Goal: Task Accomplishment & Management: Use online tool/utility

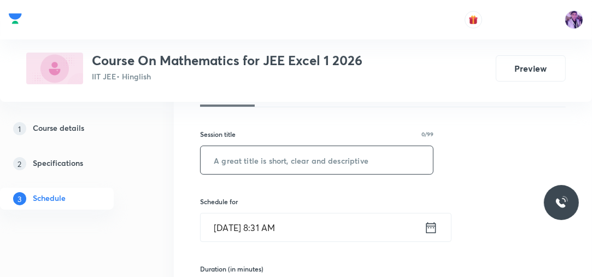
click at [307, 159] on input "text" at bounding box center [317, 160] width 232 height 28
click at [304, 160] on input "Area" at bounding box center [317, 160] width 232 height 28
type input "Area Under the Curve - 1"
click at [288, 221] on input "Sep 30, 2025, 8:31 AM" at bounding box center [313, 227] width 224 height 28
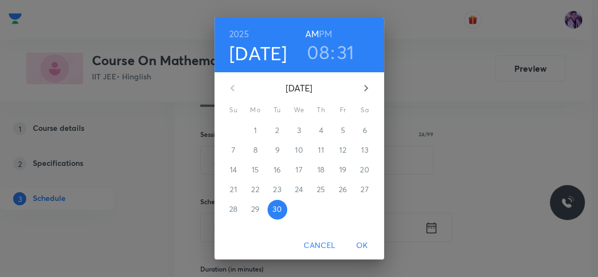
click at [311, 61] on h3 "08" at bounding box center [318, 51] width 22 height 23
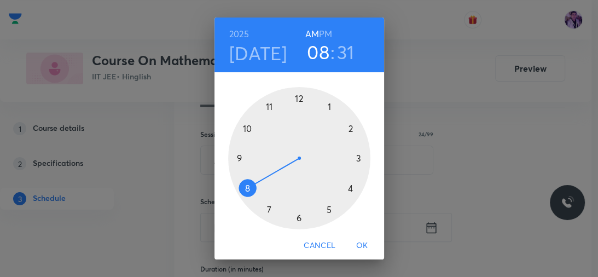
click at [236, 158] on div at bounding box center [299, 158] width 142 height 142
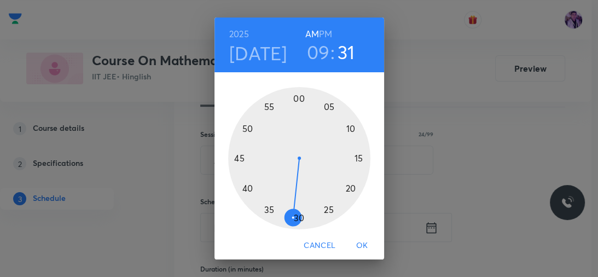
click at [295, 101] on div at bounding box center [299, 158] width 142 height 142
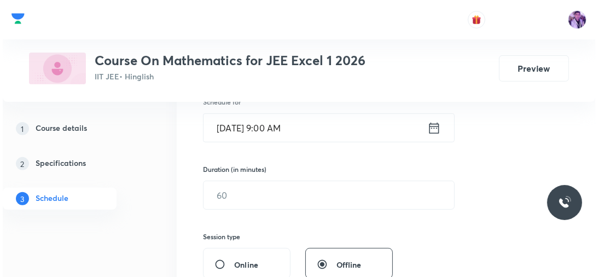
scroll to position [304, 0]
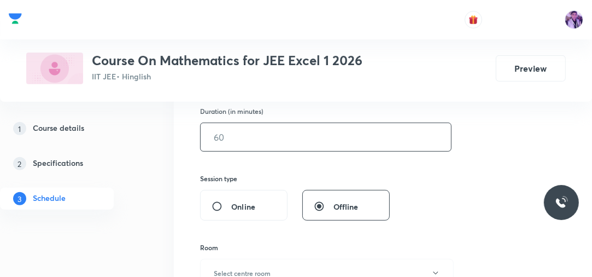
click at [254, 141] on input "text" at bounding box center [326, 137] width 251 height 28
type input "75"
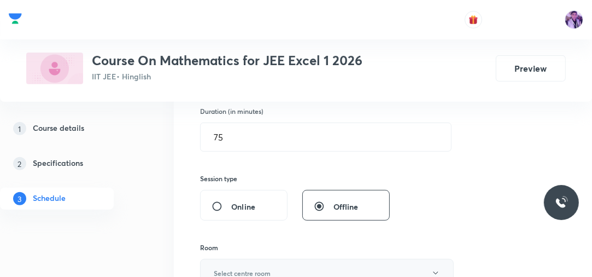
click at [255, 263] on button "Select centre room" at bounding box center [327, 273] width 254 height 28
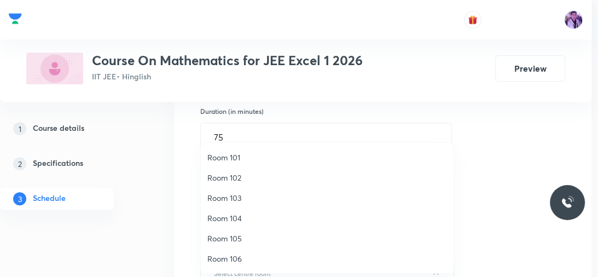
click at [254, 174] on span "Room 102" at bounding box center [327, 177] width 240 height 11
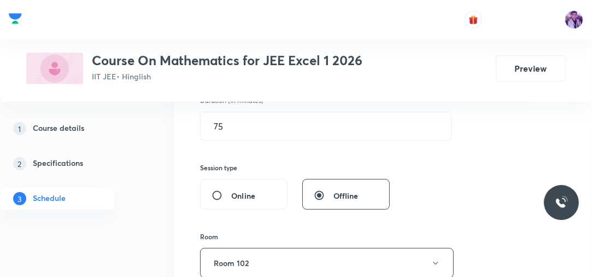
click at [144, 216] on div "1 Course details 2 Specifications 3 Schedule" at bounding box center [72, 170] width 145 height 105
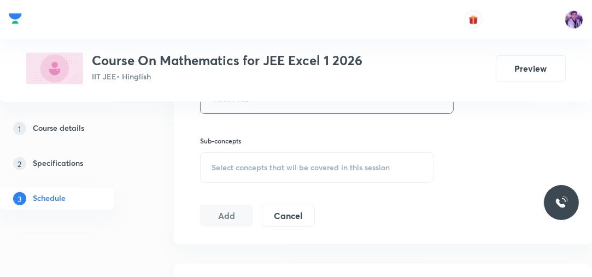
scroll to position [490, 0]
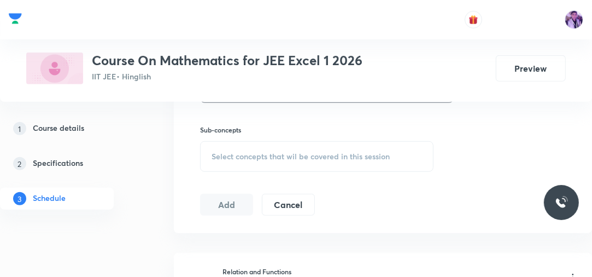
click at [254, 157] on span "Select concepts that wil be covered in this session" at bounding box center [301, 156] width 178 height 9
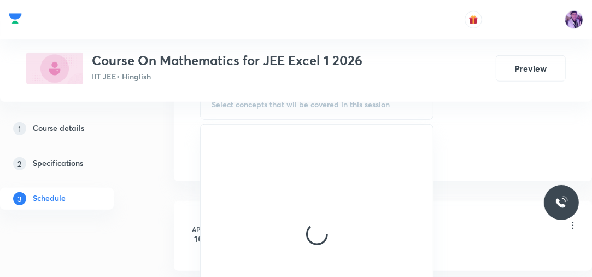
scroll to position [554, 0]
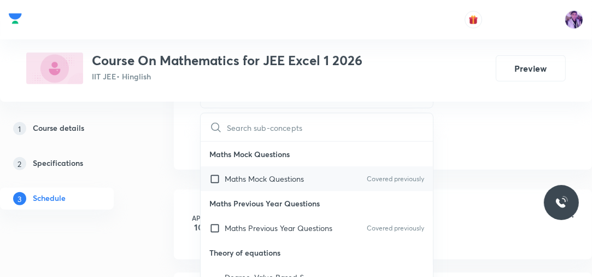
click at [266, 177] on p "Maths Mock Questions" at bounding box center [264, 178] width 79 height 11
checkbox input "true"
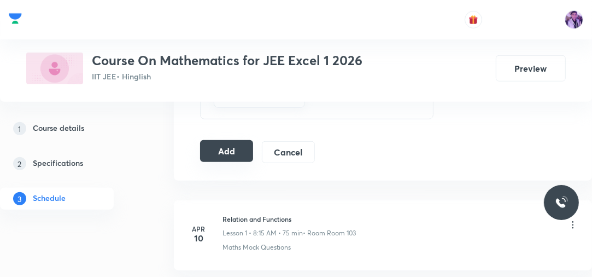
click at [236, 146] on button "Add" at bounding box center [226, 151] width 53 height 22
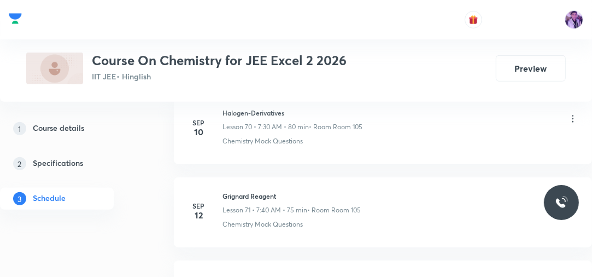
scroll to position [6523, 0]
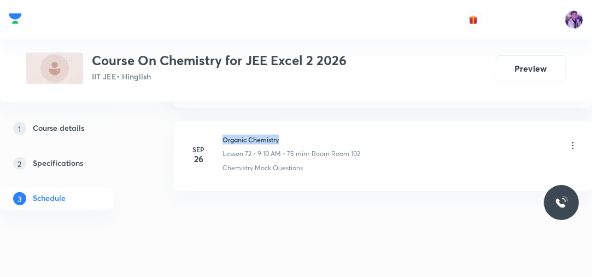
drag, startPoint x: 223, startPoint y: 119, endPoint x: 304, endPoint y: 118, distance: 80.4
click at [303, 135] on h6 "Organic Chemistry" at bounding box center [292, 140] width 138 height 10
copy h6 "Organic Chemistry"
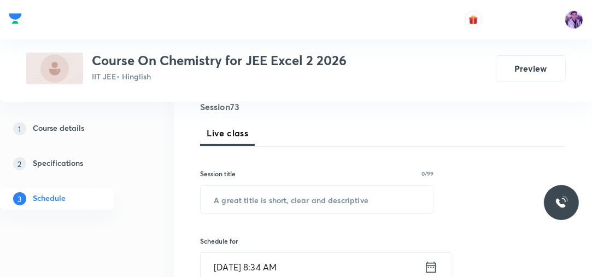
scroll to position [129, 0]
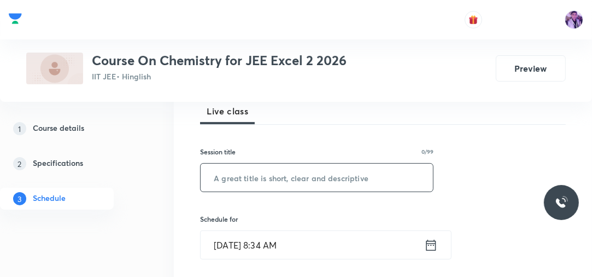
click at [297, 178] on input "text" at bounding box center [317, 178] width 232 height 28
type input "Halogen Derivatives"
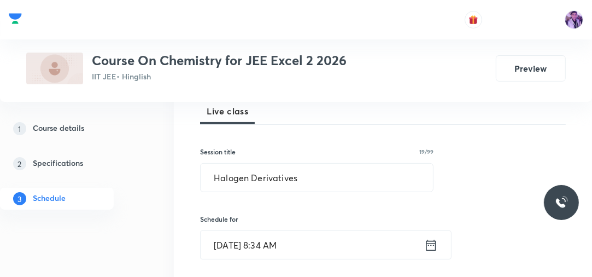
click at [276, 256] on input "Sep 30, 2025, 8:34 AM" at bounding box center [313, 245] width 224 height 28
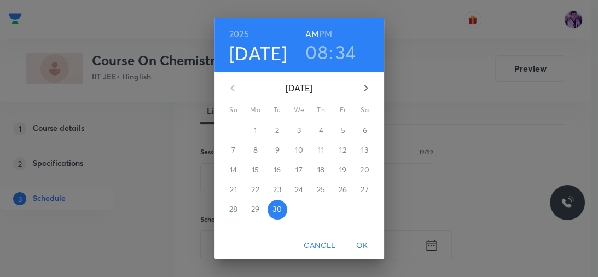
click at [320, 61] on h3 "08" at bounding box center [316, 51] width 22 height 23
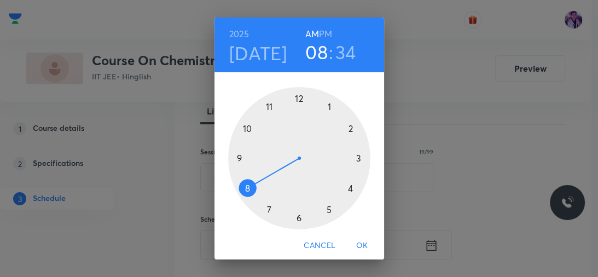
click at [245, 130] on div at bounding box center [299, 158] width 142 height 142
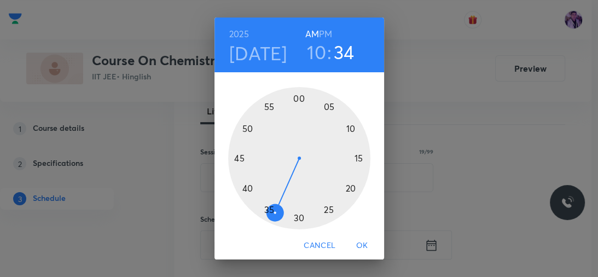
click at [265, 209] on div at bounding box center [299, 158] width 142 height 142
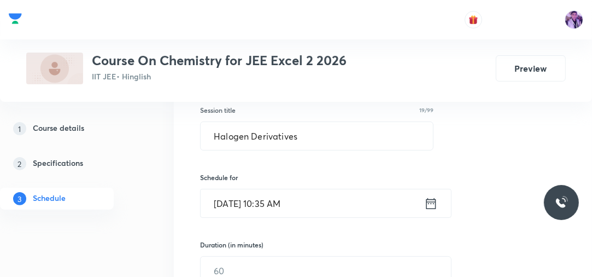
scroll to position [269, 0]
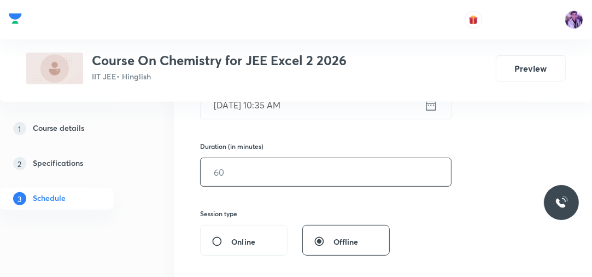
click at [261, 166] on input "text" at bounding box center [326, 172] width 251 height 28
type input "75"
click at [137, 217] on div "1 Course details 2 Specifications 3 Schedule" at bounding box center [72, 170] width 145 height 105
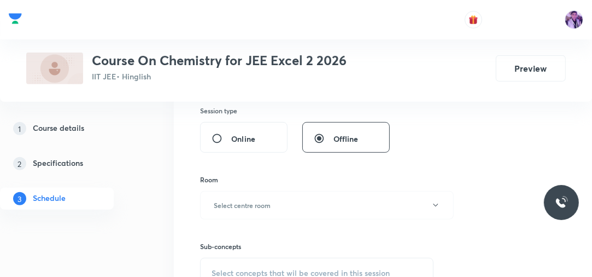
scroll to position [409, 0]
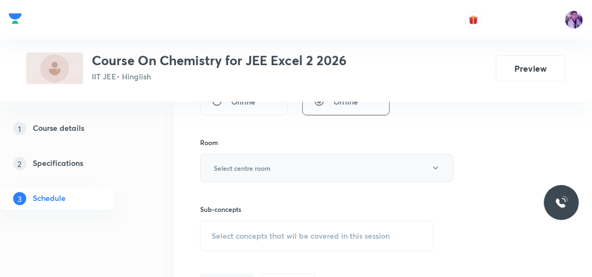
click at [242, 163] on h6 "Select centre room" at bounding box center [242, 168] width 57 height 10
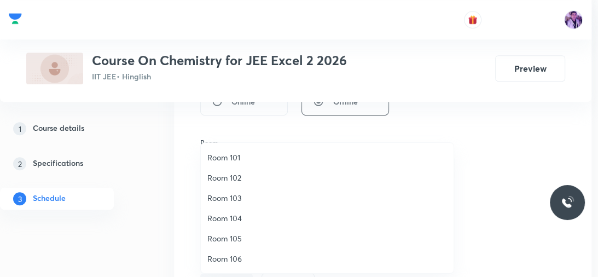
click at [225, 236] on span "Room 105" at bounding box center [327, 237] width 240 height 11
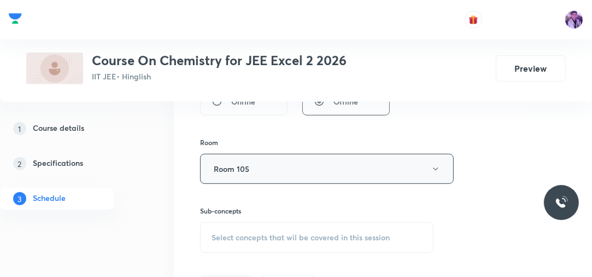
click at [269, 176] on button "Room 105" at bounding box center [327, 169] width 254 height 30
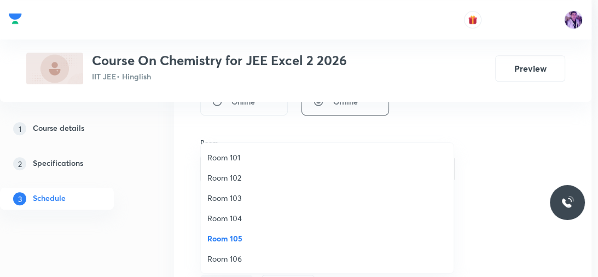
click at [230, 178] on span "Room 102" at bounding box center [327, 177] width 240 height 11
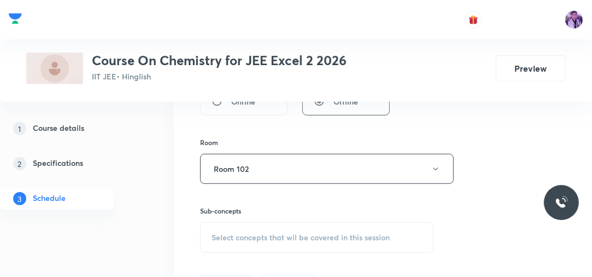
click at [234, 243] on div "Select concepts that wil be covered in this session" at bounding box center [317, 237] width 234 height 31
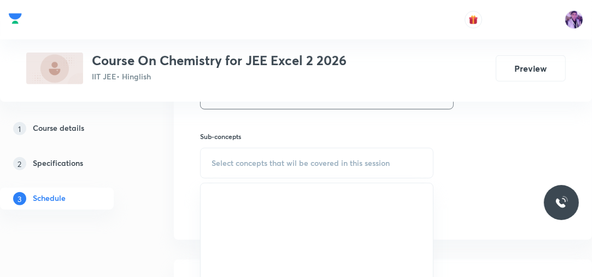
scroll to position [494, 0]
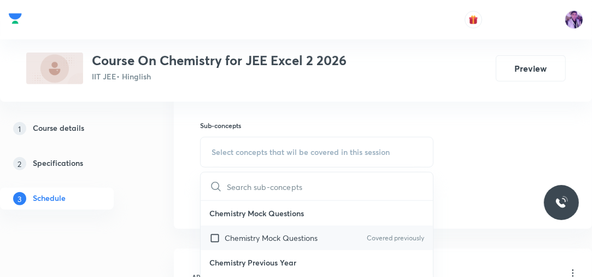
click at [265, 228] on div "Chemistry Mock Questions Covered previously" at bounding box center [317, 237] width 232 height 25
checkbox input "true"
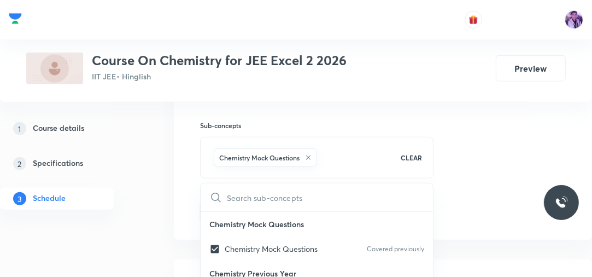
click at [144, 208] on div "1 Course details 2 Specifications 3 Schedule" at bounding box center [72, 170] width 145 height 105
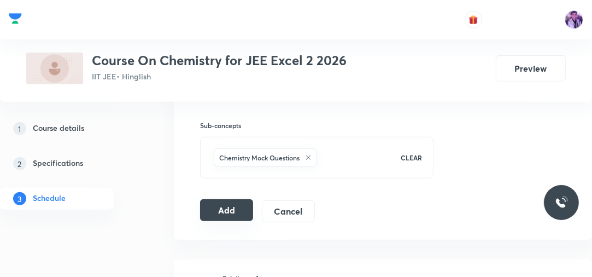
click at [225, 203] on button "Add" at bounding box center [226, 210] width 53 height 22
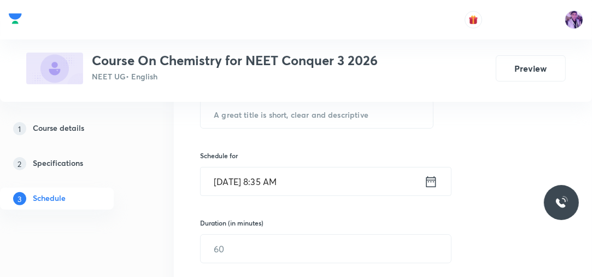
scroll to position [197, 0]
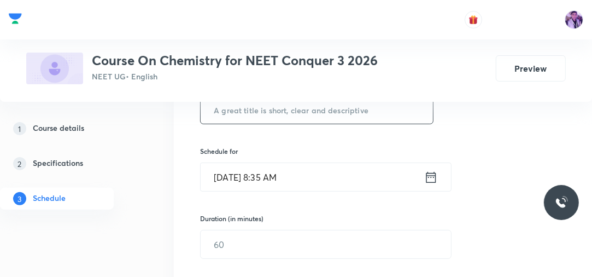
click at [350, 114] on input "text" at bounding box center [317, 110] width 232 height 28
type input "Thermodynamics"
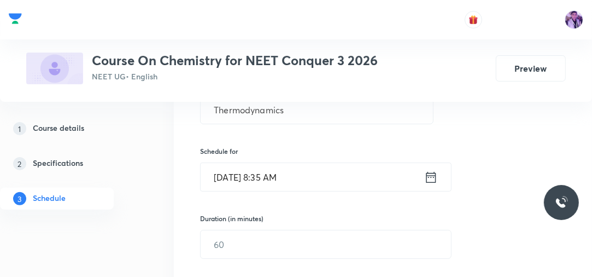
click at [281, 177] on input "Sep 30, 2025, 8:35 AM" at bounding box center [313, 177] width 224 height 28
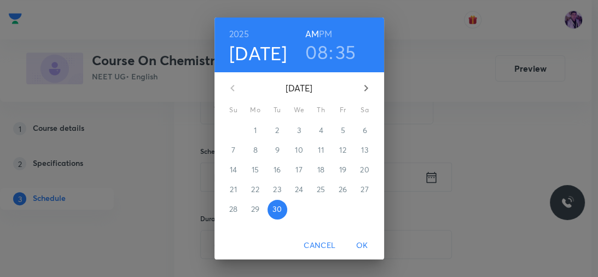
click at [316, 46] on h3 "08" at bounding box center [316, 51] width 22 height 23
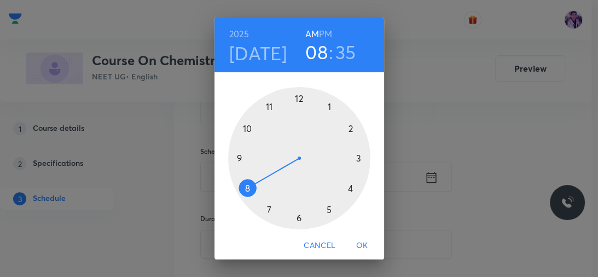
click at [236, 156] on div at bounding box center [299, 158] width 142 height 142
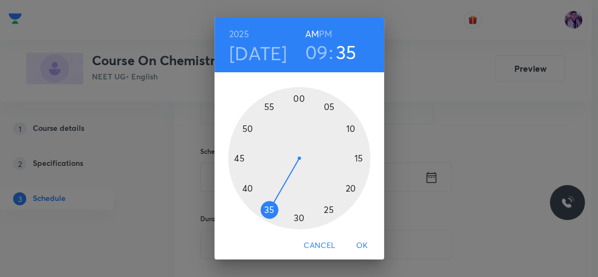
click at [295, 101] on div at bounding box center [299, 158] width 142 height 142
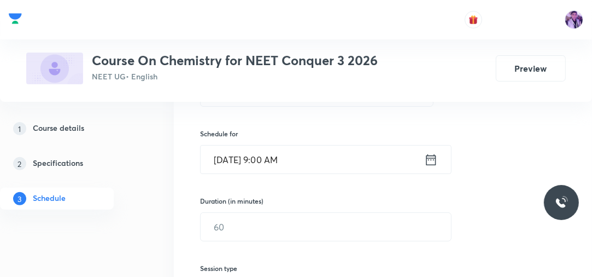
scroll to position [284, 0]
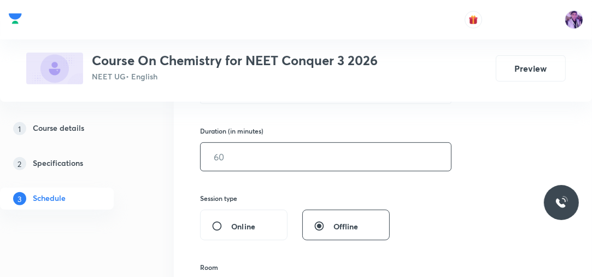
click at [221, 160] on input "text" at bounding box center [326, 157] width 251 height 28
type input "80"
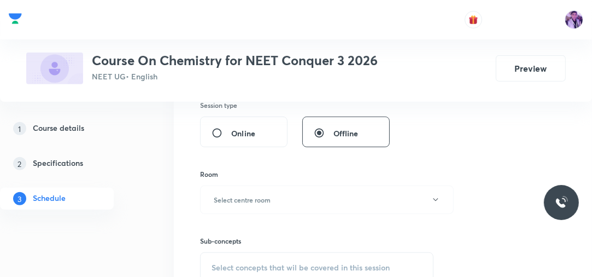
scroll to position [442, 0]
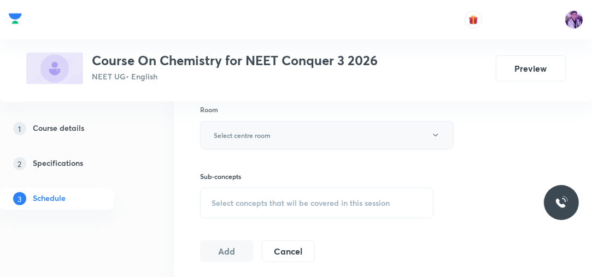
click at [253, 140] on button "Select centre room" at bounding box center [327, 135] width 254 height 28
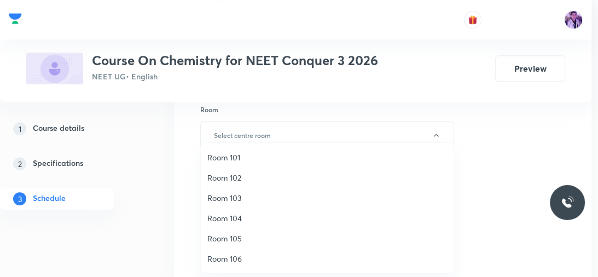
click at [252, 155] on span "Room 101" at bounding box center [327, 157] width 240 height 11
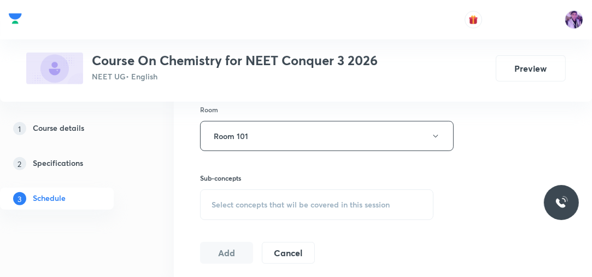
click at [242, 200] on span "Select concepts that wil be covered in this session" at bounding box center [301, 204] width 178 height 9
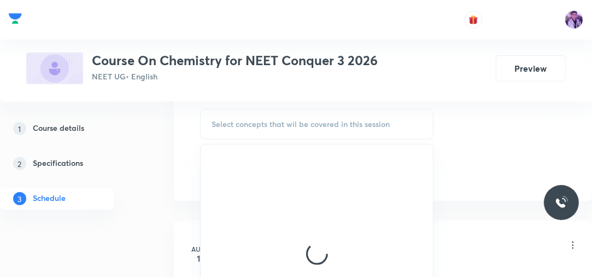
scroll to position [527, 0]
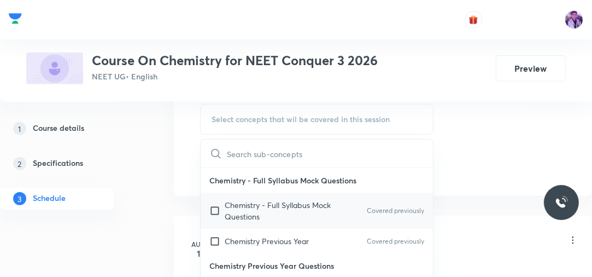
click at [272, 208] on p "Chemistry - Full Syllabus Mock Questions" at bounding box center [280, 210] width 110 height 23
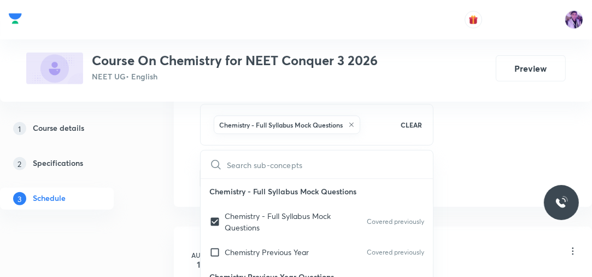
checkbox input "true"
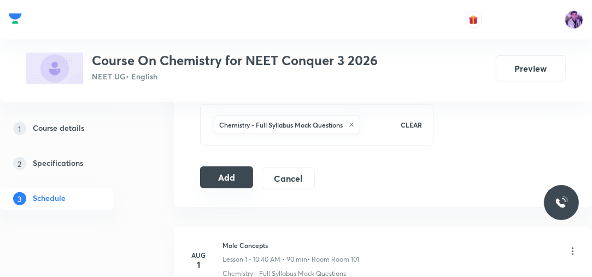
click at [230, 182] on button "Add" at bounding box center [226, 177] width 53 height 22
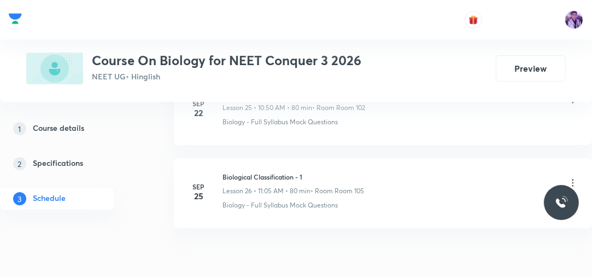
scroll to position [2709, 0]
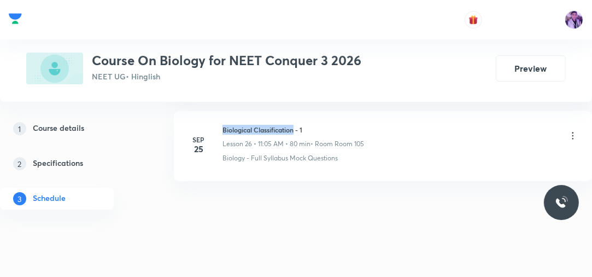
drag, startPoint x: 224, startPoint y: 123, endPoint x: 296, endPoint y: 123, distance: 72.7
click at [296, 125] on h6 "Biological Classification - 1" at bounding box center [294, 130] width 142 height 10
copy h6 "Biological Classification"
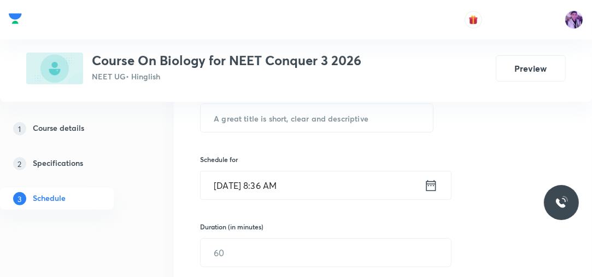
scroll to position [174, 0]
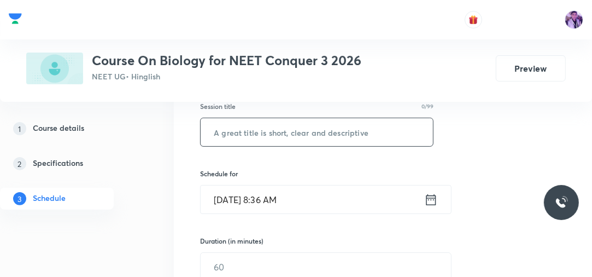
click at [365, 120] on input "text" at bounding box center [317, 132] width 232 height 28
paste input "Biological Classification"
type input "Biological Classification"
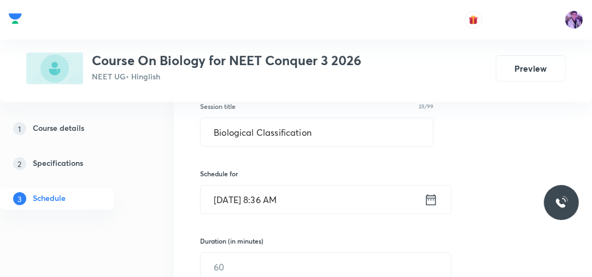
click at [277, 207] on input "[DATE] 8:36 AM" at bounding box center [313, 199] width 224 height 28
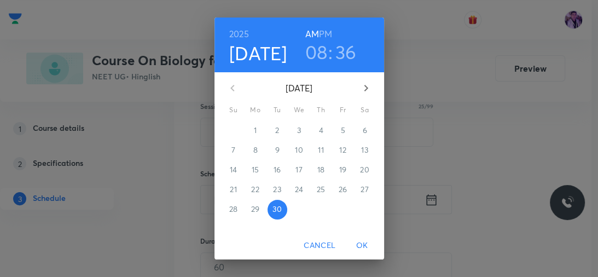
click at [319, 53] on h3 "08" at bounding box center [316, 51] width 22 height 23
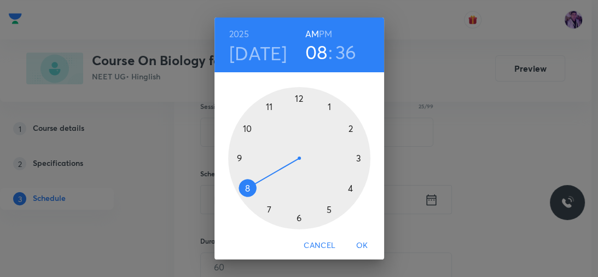
click at [244, 129] on div at bounding box center [299, 158] width 142 height 142
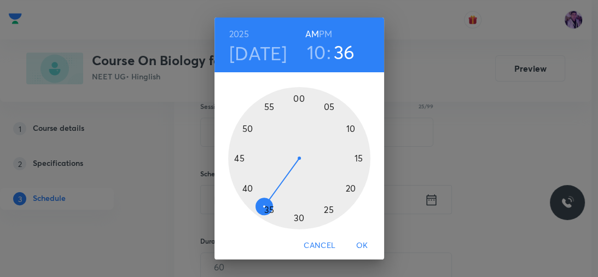
click at [243, 188] on div at bounding box center [299, 158] width 142 height 142
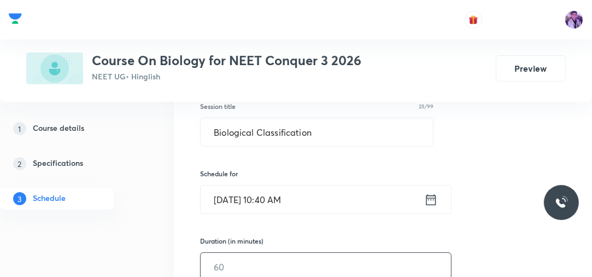
click at [226, 262] on input "text" at bounding box center [326, 267] width 251 height 28
type input "80"
click at [179, 253] on div "Session 27 Live class Session title 25/99 Biological Classification ​ Schedule …" at bounding box center [383, 282] width 418 height 529
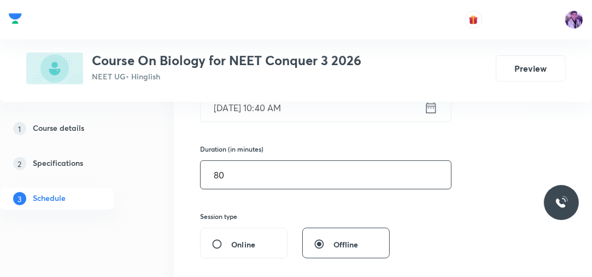
scroll to position [367, 0]
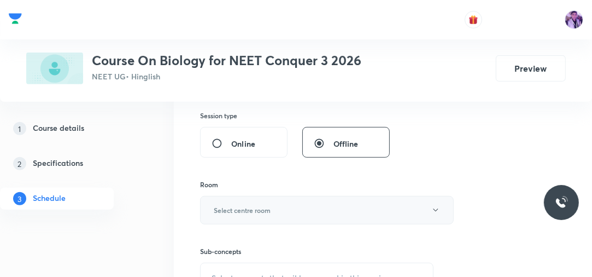
click at [286, 214] on button "Select centre room" at bounding box center [327, 210] width 254 height 28
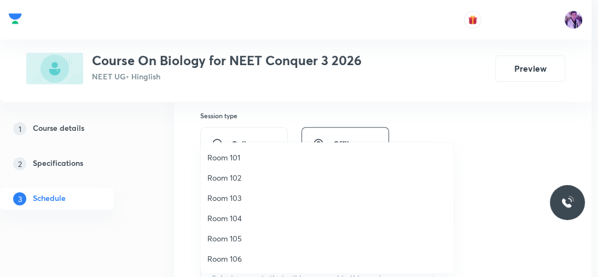
click at [270, 156] on span "Room 101" at bounding box center [327, 157] width 240 height 11
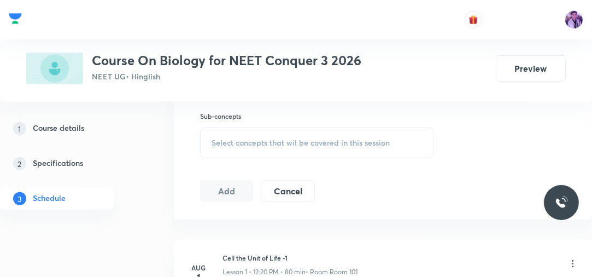
scroll to position [507, 0]
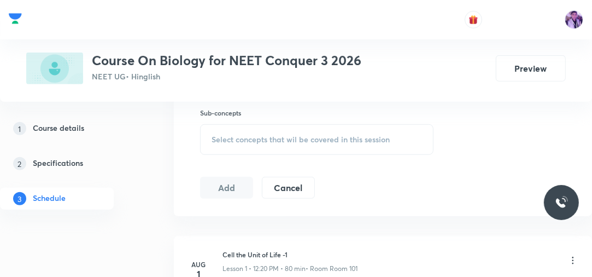
click at [254, 143] on div "Select concepts that wil be covered in this session" at bounding box center [317, 139] width 234 height 31
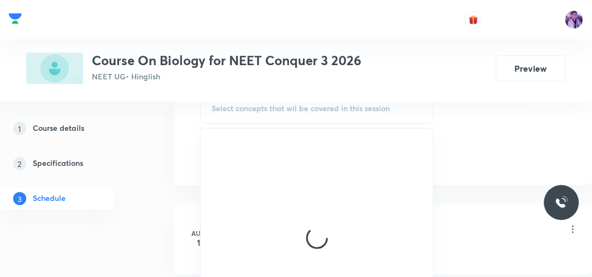
scroll to position [543, 0]
click at [359, 116] on div "Select concepts that wil be covered in this session" at bounding box center [317, 104] width 234 height 31
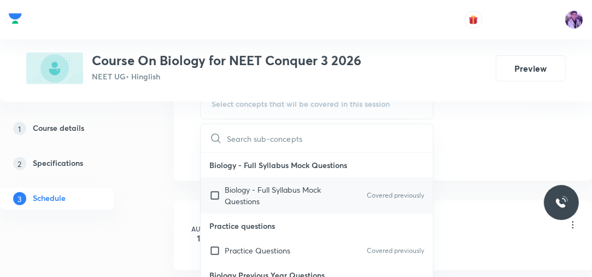
click at [253, 189] on p "Biology - Full Syllabus Mock Questions" at bounding box center [280, 195] width 110 height 23
checkbox input "true"
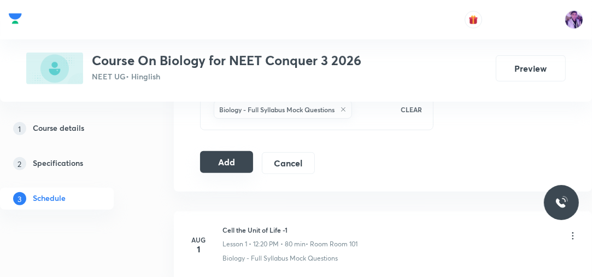
click at [225, 162] on button "Add" at bounding box center [226, 162] width 53 height 22
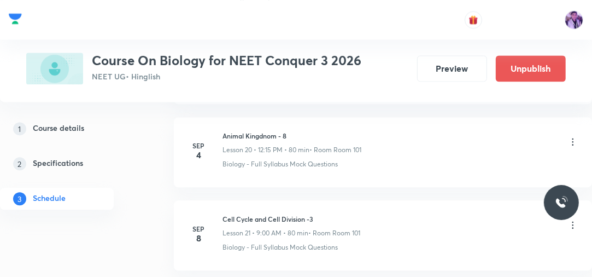
scroll to position [2309, 0]
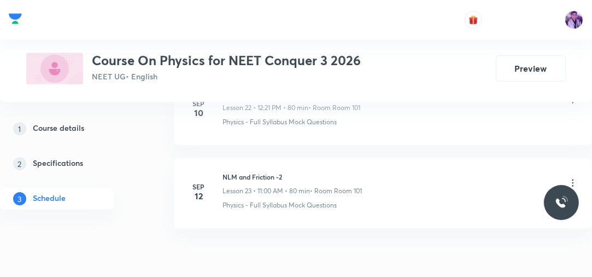
scroll to position [2460, 0]
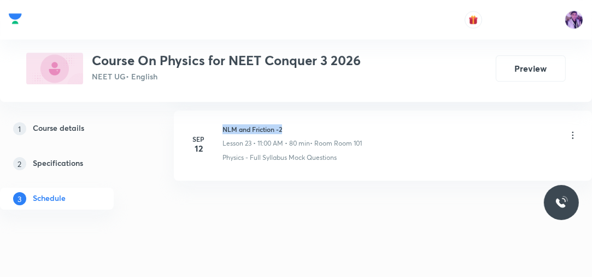
drag, startPoint x: 223, startPoint y: 123, endPoint x: 291, endPoint y: 121, distance: 67.8
click at [291, 124] on h6 "NLM and Friction -2" at bounding box center [292, 129] width 139 height 10
copy h6 "NLM and Friction -2"
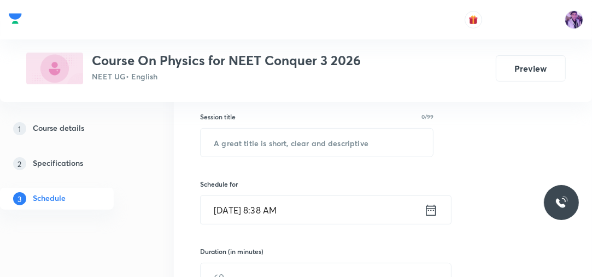
scroll to position [173, 0]
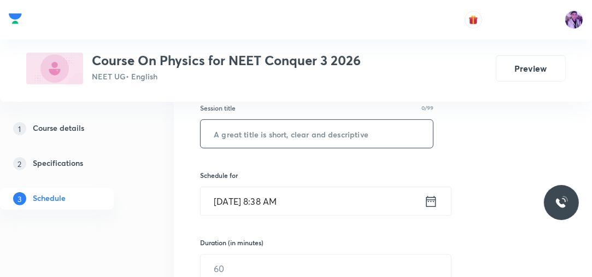
click at [328, 135] on input "text" at bounding box center [317, 134] width 232 height 28
type input "Work, Energy and Power"
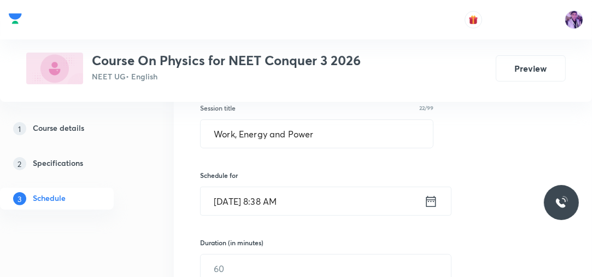
click at [271, 200] on input "Sep 30, 2025, 8:38 AM" at bounding box center [313, 201] width 224 height 28
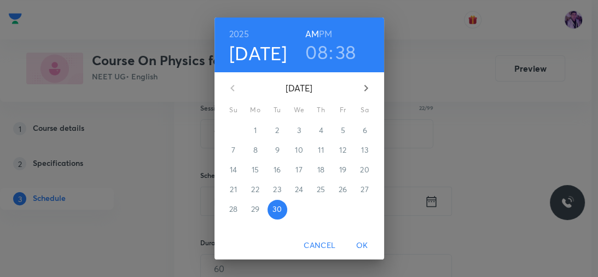
click at [318, 59] on h3 "08" at bounding box center [316, 51] width 22 height 23
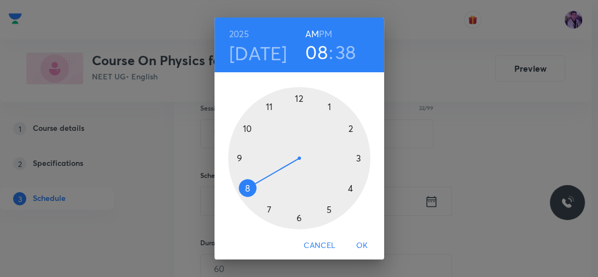
click at [325, 35] on h6 "PM" at bounding box center [325, 33] width 13 height 15
click at [295, 98] on div at bounding box center [299, 158] width 142 height 142
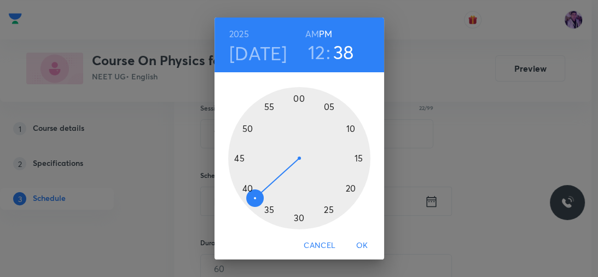
click at [297, 218] on div at bounding box center [299, 158] width 142 height 142
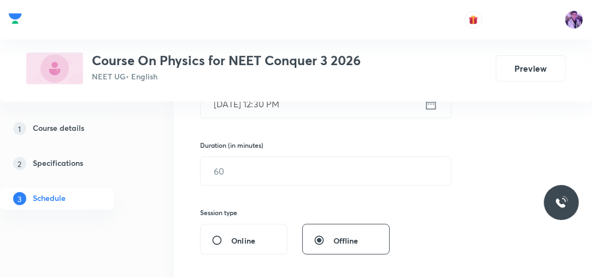
scroll to position [278, 0]
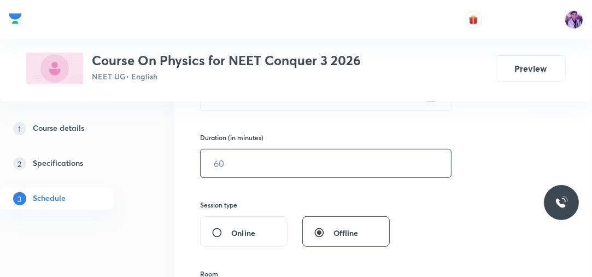
click at [273, 155] on input "text" at bounding box center [326, 163] width 251 height 28
type input "80"
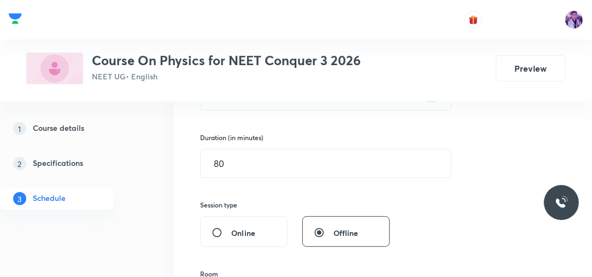
click at [177, 186] on div "Session 24 Live class Session title 22/99 Work, Energy and Power ​ Schedule for…" at bounding box center [383, 178] width 418 height 529
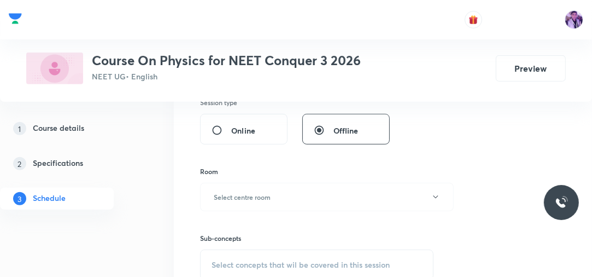
scroll to position [400, 0]
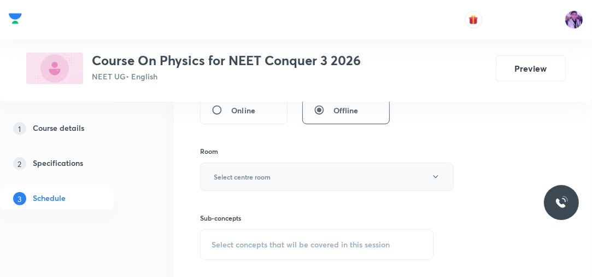
click at [256, 181] on button "Select centre room" at bounding box center [327, 176] width 254 height 28
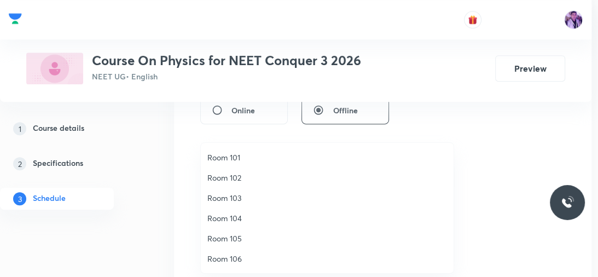
click at [243, 159] on span "Room 101" at bounding box center [327, 157] width 240 height 11
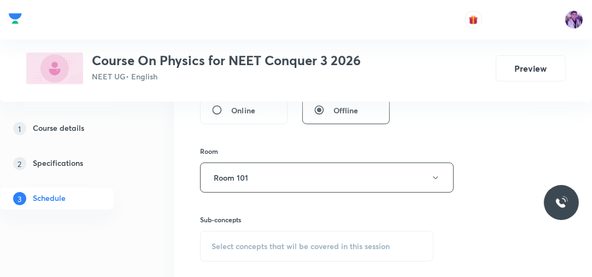
click at [238, 235] on div "Select concepts that wil be covered in this session" at bounding box center [317, 246] width 234 height 31
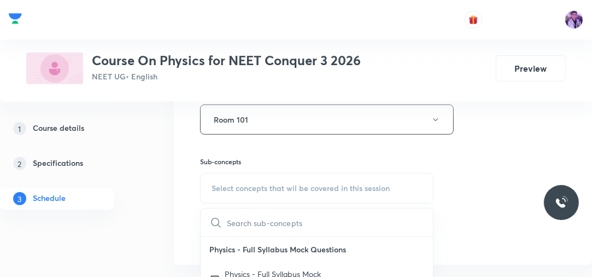
scroll to position [514, 0]
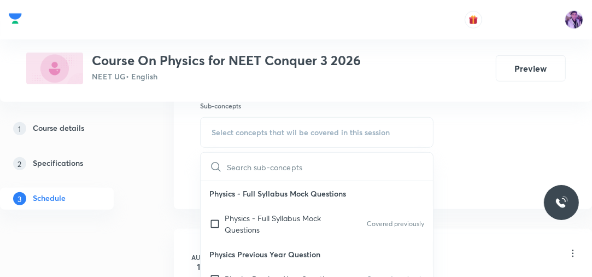
click at [237, 247] on p "Physics Previous Year Question" at bounding box center [317, 254] width 232 height 25
click at [243, 225] on p "Physics - Full Syllabus Mock Questions" at bounding box center [280, 223] width 110 height 23
checkbox input "true"
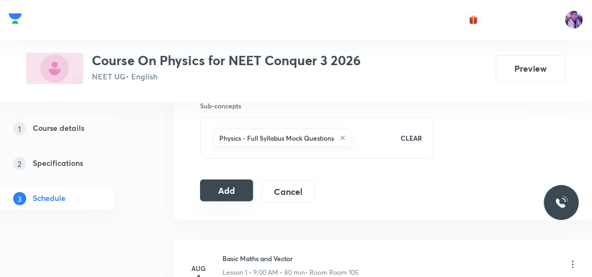
click at [225, 193] on button "Add" at bounding box center [226, 190] width 53 height 22
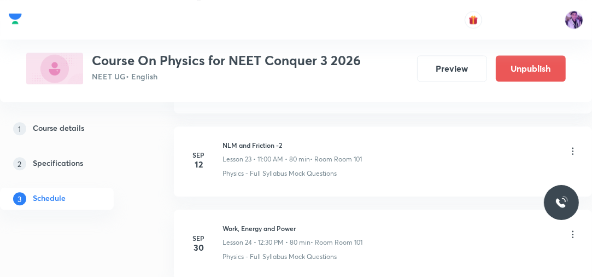
scroll to position [2060, 0]
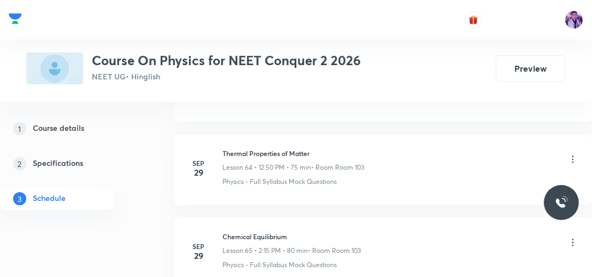
scroll to position [5834, 0]
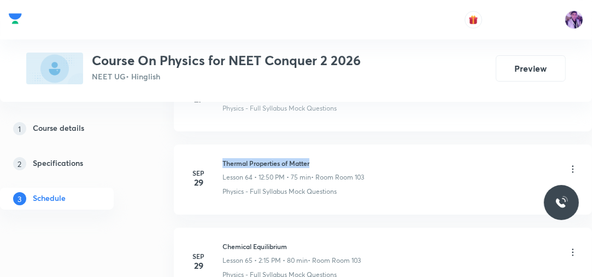
drag, startPoint x: 222, startPoint y: 147, endPoint x: 325, endPoint y: 137, distance: 103.8
click at [325, 144] on li "[DATE] Thermal Properties of Matter Lesson 64 • 12:50 PM • 75 min • Room Room 1…" at bounding box center [383, 179] width 418 height 70
copy h6 "Thermal Properties of Matter"
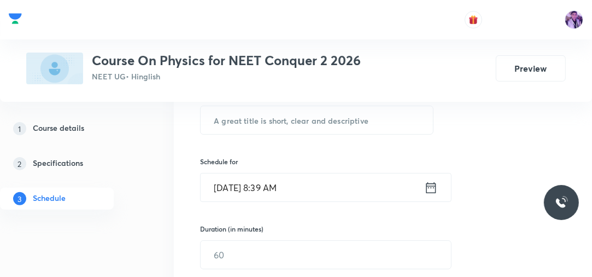
scroll to position [177, 0]
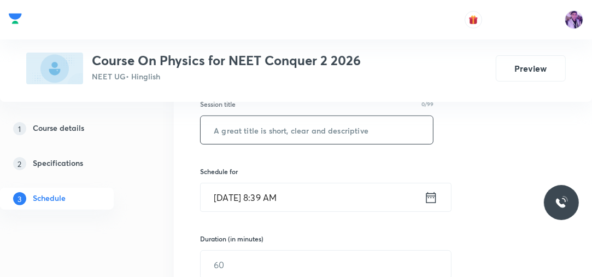
click at [346, 137] on input "text" at bounding box center [317, 130] width 232 height 28
paste input "Thermal Properties of Matter"
type input "Thermal Properties of Matter"
click at [279, 196] on input "[DATE] 8:39 AM" at bounding box center [313, 197] width 224 height 28
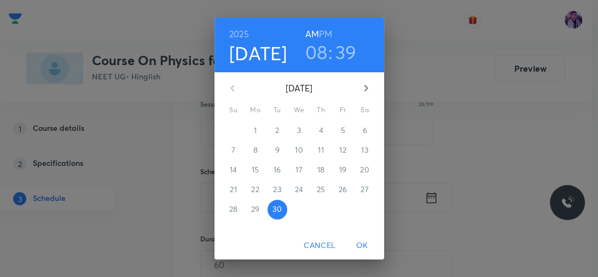
click at [313, 56] on h3 "08" at bounding box center [316, 51] width 22 height 23
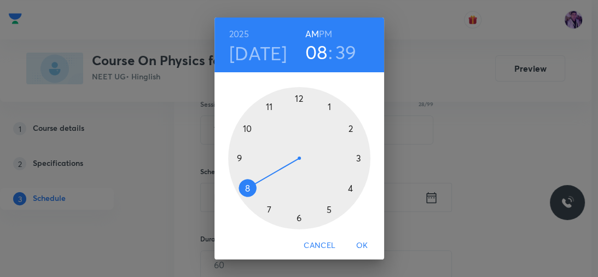
click at [245, 125] on div at bounding box center [299, 158] width 142 height 142
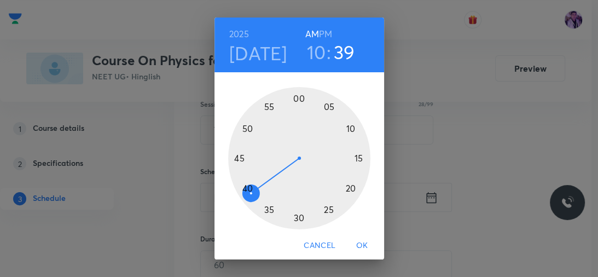
click at [233, 158] on div at bounding box center [299, 158] width 142 height 142
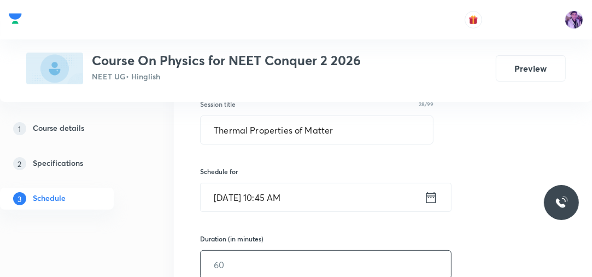
click at [220, 255] on input "text" at bounding box center [326, 265] width 251 height 28
click at [136, 179] on div "1 Course details 2 Specifications 3 Schedule" at bounding box center [72, 170] width 145 height 105
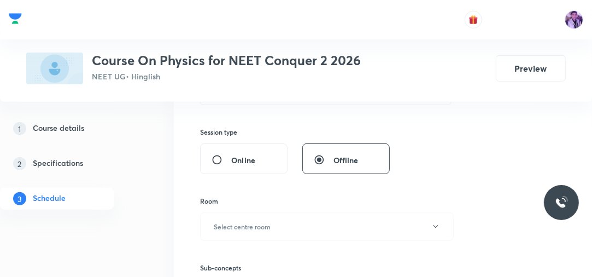
scroll to position [352, 0]
click at [184, 135] on div "Session 66 Live class Session title 28/99 Thermal Properties of Matter ​ Schedu…" at bounding box center [383, 104] width 418 height 529
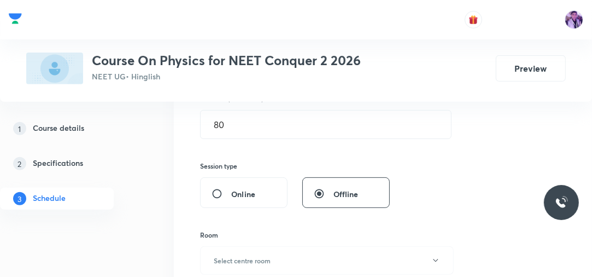
scroll to position [299, 0]
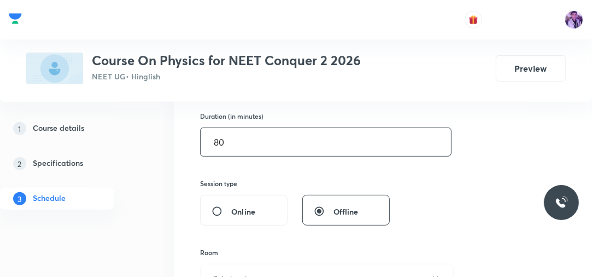
click at [242, 142] on input "80" at bounding box center [326, 142] width 251 height 28
type input "8"
type input "0"
click at [242, 142] on input "text" at bounding box center [326, 142] width 251 height 28
type input "80"
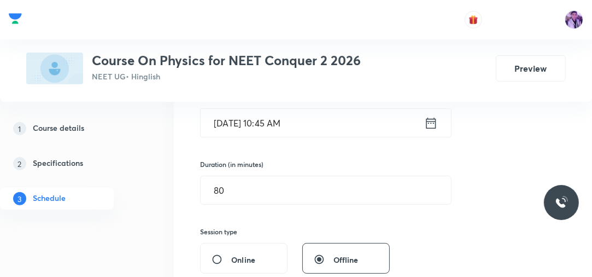
scroll to position [212, 0]
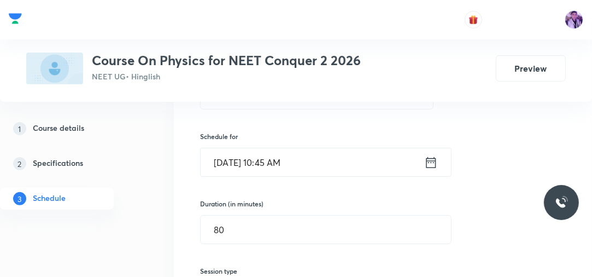
click at [174, 145] on div "Session 66 Live class Session title 28/99 Thermal Properties of Matter ​ Schedu…" at bounding box center [383, 244] width 418 height 529
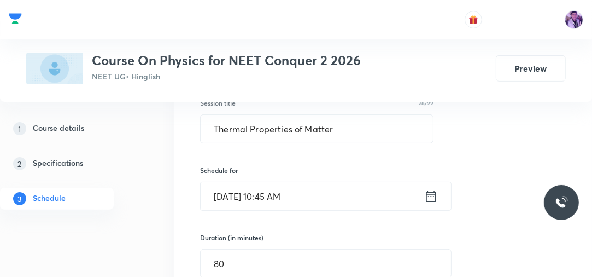
scroll to position [177, 0]
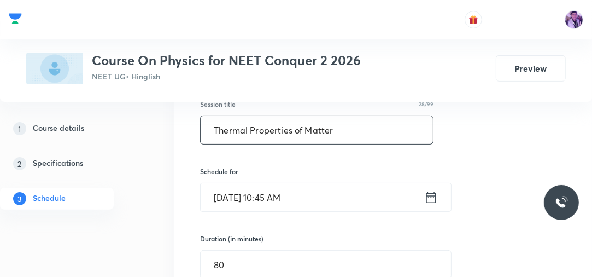
click at [333, 132] on input "Thermal Properties of Matter" at bounding box center [317, 130] width 232 height 28
type input "T"
type input "k"
type input "KTG and Thermodynamics"
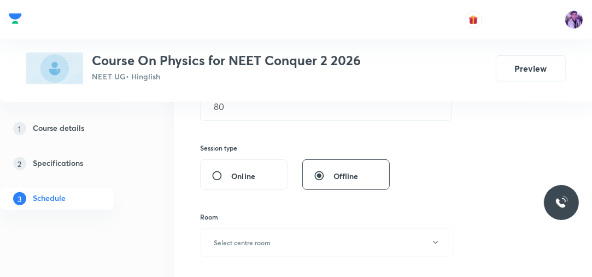
scroll to position [369, 0]
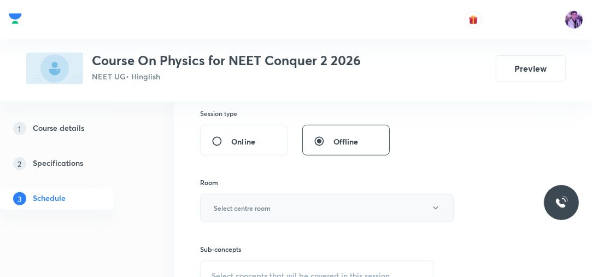
click at [225, 205] on h6 "Select centre room" at bounding box center [242, 208] width 57 height 10
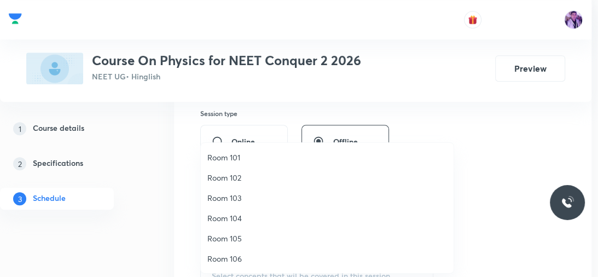
click at [230, 198] on span "Room 103" at bounding box center [327, 197] width 240 height 11
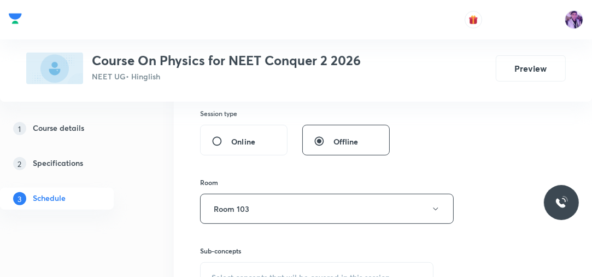
click at [176, 214] on div "Session 66 Live class Session title 22/99 KTG and Thermodynamics ​ Schedule for…" at bounding box center [383, 88] width 418 height 531
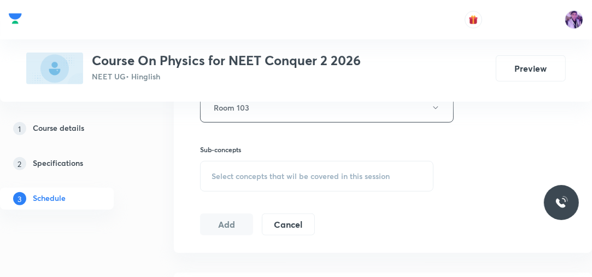
scroll to position [492, 0]
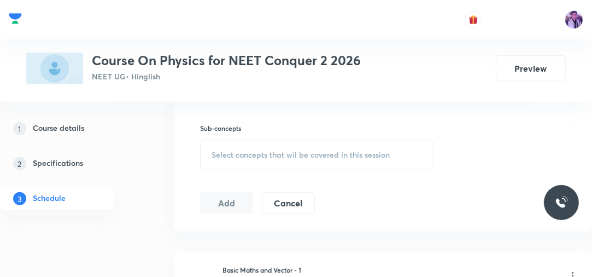
click at [260, 160] on div "Select concepts that wil be covered in this session" at bounding box center [317, 154] width 234 height 31
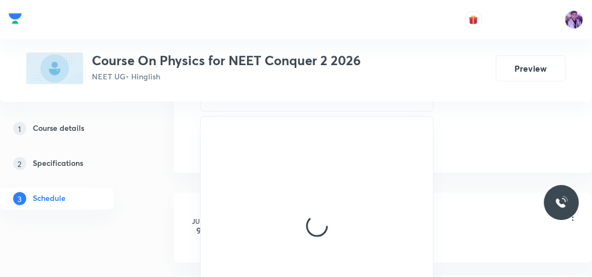
scroll to position [560, 0]
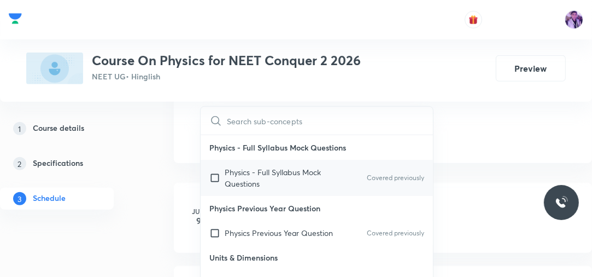
click at [266, 172] on p "Physics - Full Syllabus Mock Questions" at bounding box center [280, 177] width 110 height 23
checkbox input "true"
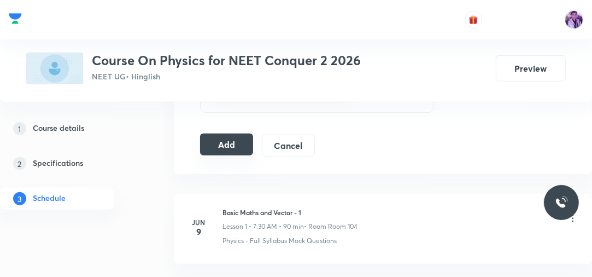
click at [240, 145] on button "Add" at bounding box center [226, 144] width 53 height 22
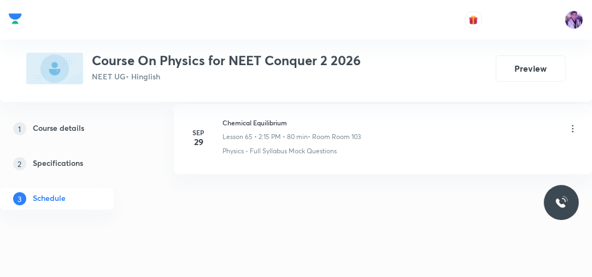
scroll to position [5460, 0]
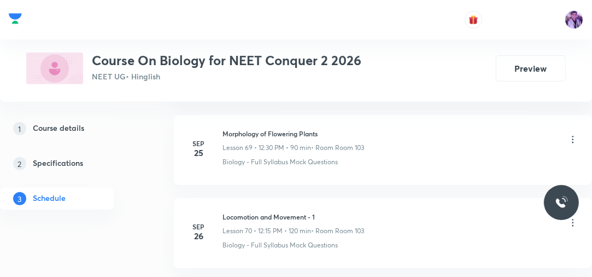
scroll to position [6606, 0]
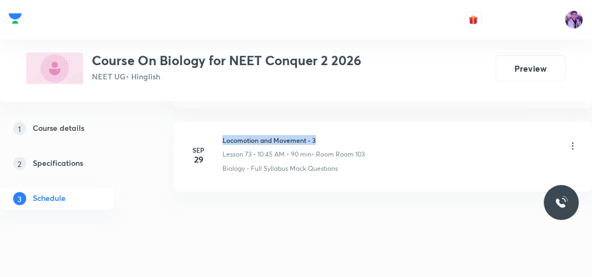
drag, startPoint x: 220, startPoint y: 118, endPoint x: 331, endPoint y: 118, distance: 111.6
click at [331, 135] on div "[DATE] Locomotion and Movement - 3 Lesson 73 • 10:45 AM • 90 min • Room Room 10…" at bounding box center [383, 154] width 391 height 38
copy h6 "Locomotion and Movement - 3"
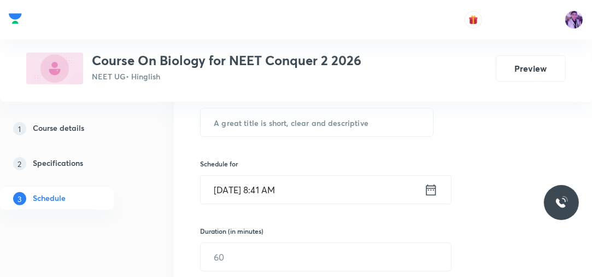
scroll to position [195, 0]
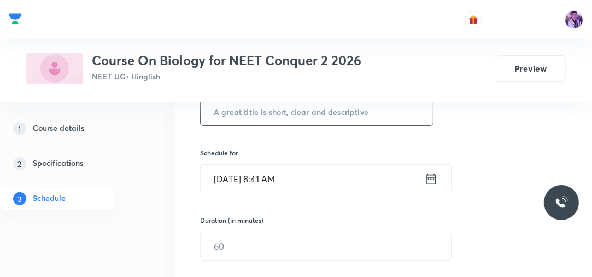
click at [324, 113] on input "text" at bounding box center [317, 111] width 232 height 28
paste input "Locomotion and Movement - 3"
type input "Locomotion and Movement - 4"
click at [278, 173] on input "[DATE] 8:41 AM" at bounding box center [313, 179] width 224 height 28
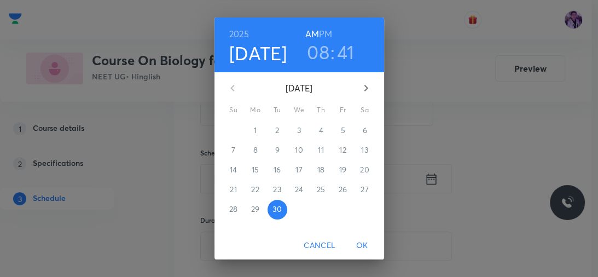
click at [317, 61] on h3 "08" at bounding box center [318, 51] width 22 height 23
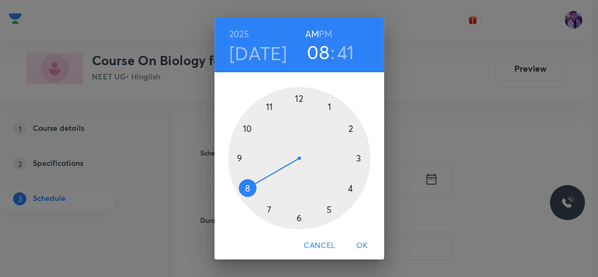
click at [323, 32] on h6 "PM" at bounding box center [325, 33] width 13 height 15
click at [296, 95] on div at bounding box center [299, 158] width 142 height 142
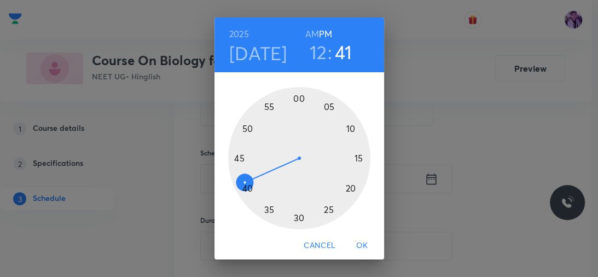
click at [292, 217] on div at bounding box center [299, 158] width 142 height 142
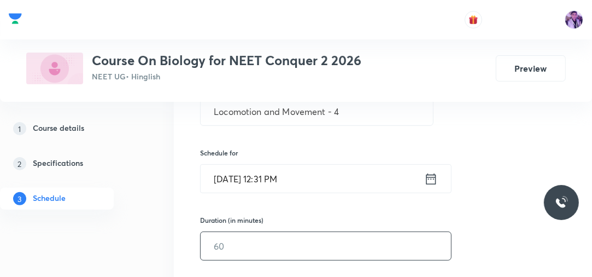
click at [235, 240] on input "text" at bounding box center [326, 246] width 251 height 28
type input "80"
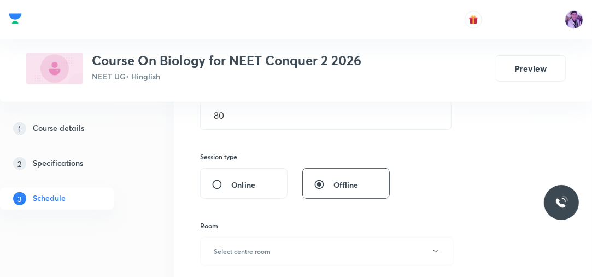
scroll to position [370, 0]
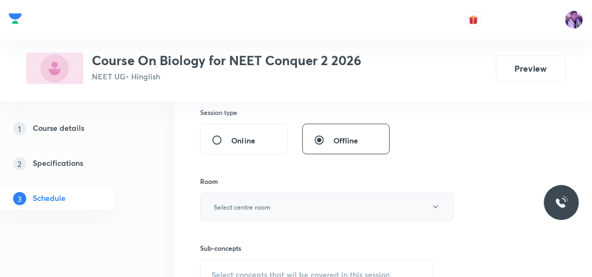
click at [244, 214] on button "Select centre room" at bounding box center [327, 207] width 254 height 28
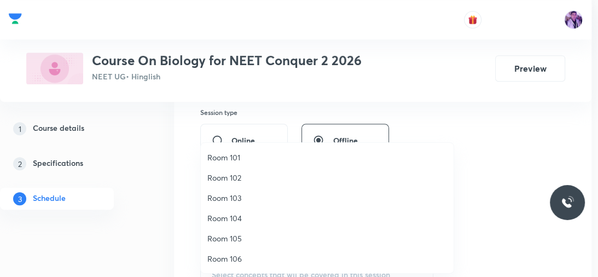
click at [220, 234] on span "Room 105" at bounding box center [327, 237] width 240 height 11
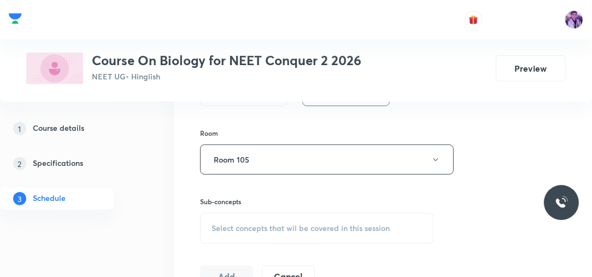
scroll to position [458, 0]
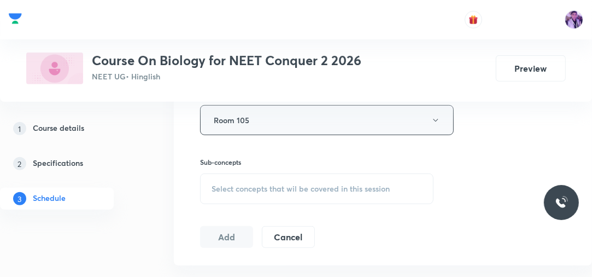
click at [293, 129] on button "Room 105" at bounding box center [327, 120] width 254 height 30
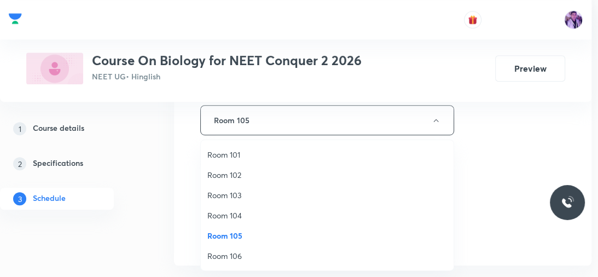
click at [224, 190] on span "Room 103" at bounding box center [327, 194] width 240 height 11
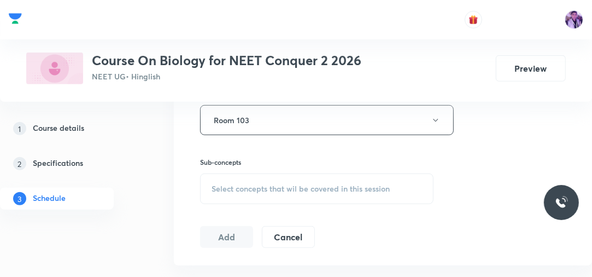
click at [258, 186] on span "Select concepts that wil be covered in this session" at bounding box center [301, 188] width 178 height 9
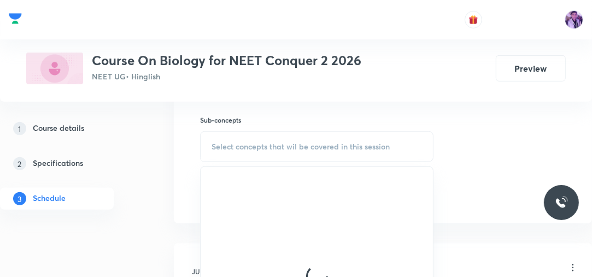
scroll to position [510, 0]
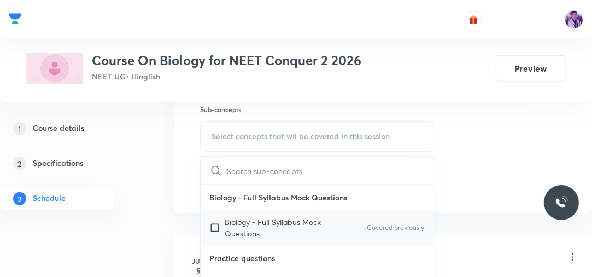
click at [232, 225] on p "Biology - Full Syllabus Mock Questions" at bounding box center [280, 227] width 110 height 23
checkbox input "true"
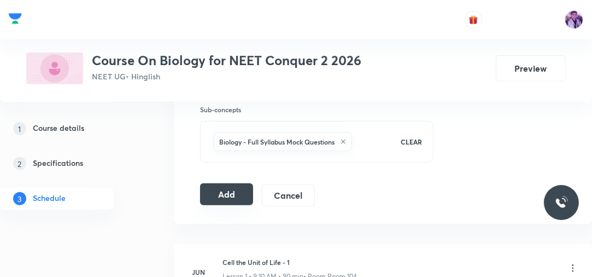
click at [220, 193] on button "Add" at bounding box center [226, 194] width 53 height 22
